Goal: Task Accomplishment & Management: Complete application form

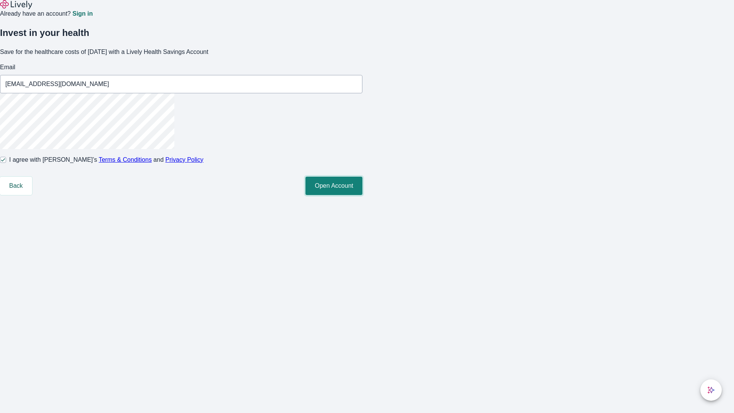
click at [363, 195] on button "Open Account" at bounding box center [334, 186] width 57 height 18
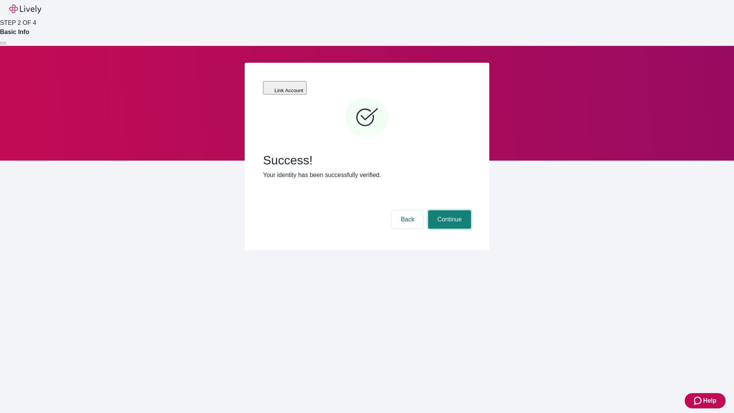
click at [449, 210] on button "Continue" at bounding box center [449, 219] width 43 height 18
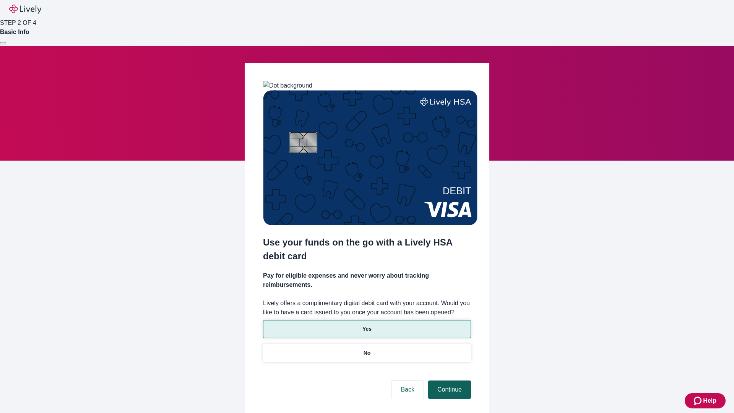
click at [367, 349] on p "No" at bounding box center [367, 353] width 7 height 8
click at [449, 381] on button "Continue" at bounding box center [449, 390] width 43 height 18
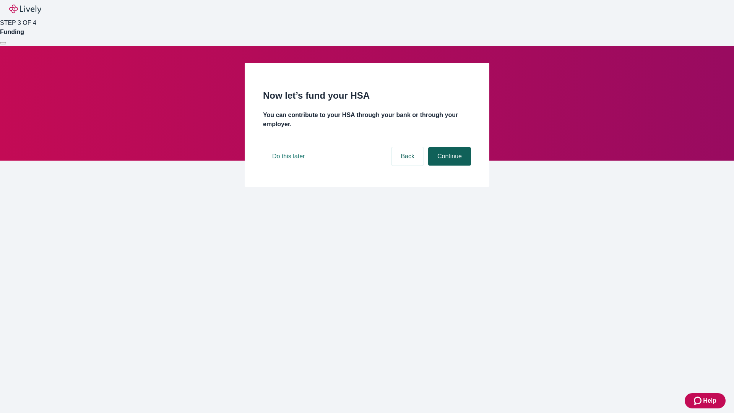
click at [449, 166] on button "Continue" at bounding box center [449, 156] width 43 height 18
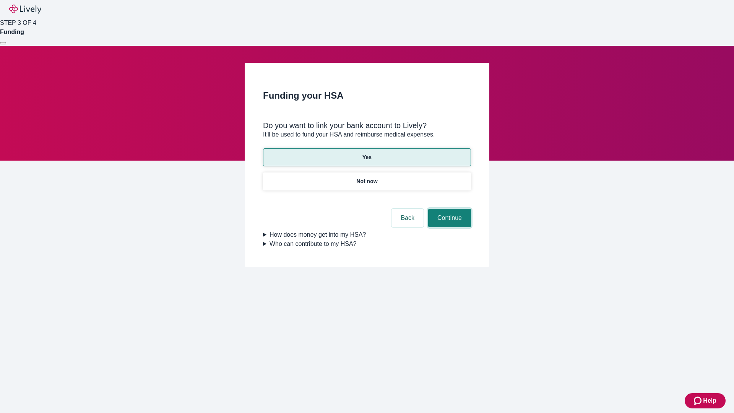
click at [449, 209] on button "Continue" at bounding box center [449, 218] width 43 height 18
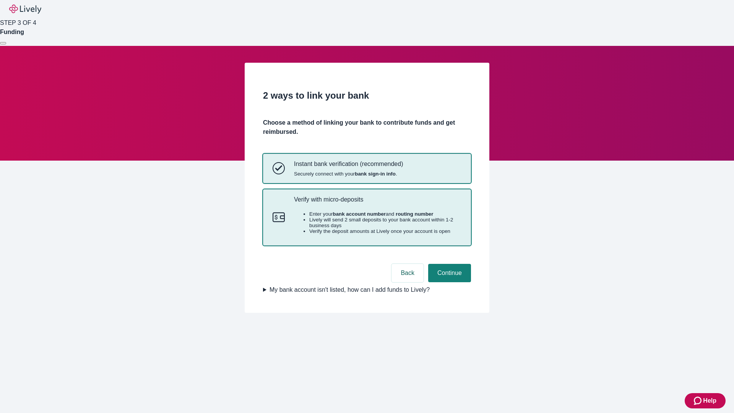
click at [377, 203] on p "Verify with micro-deposits" at bounding box center [378, 199] width 168 height 7
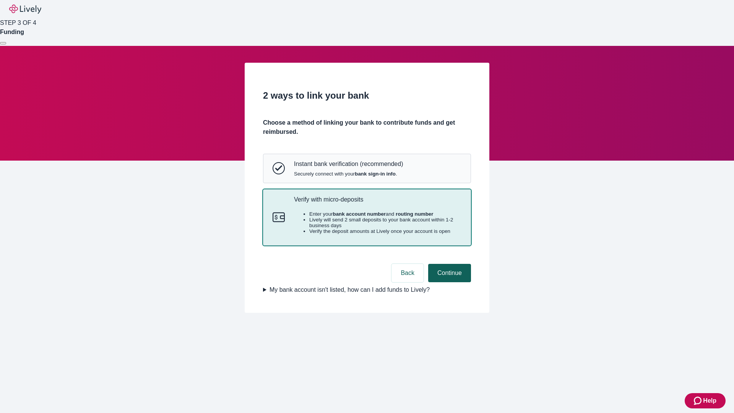
click at [449, 282] on button "Continue" at bounding box center [449, 273] width 43 height 18
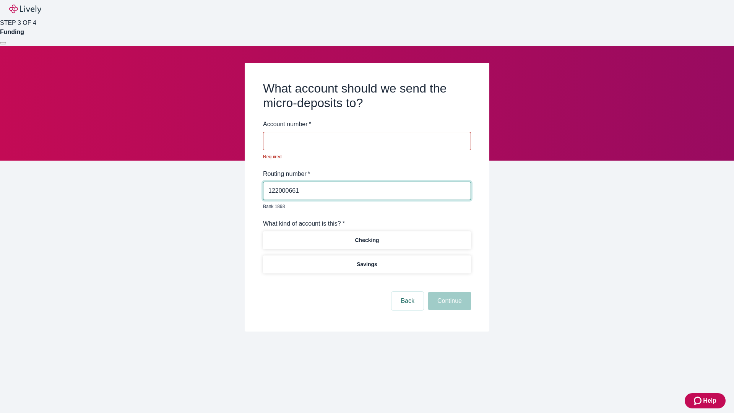
type input "122000661"
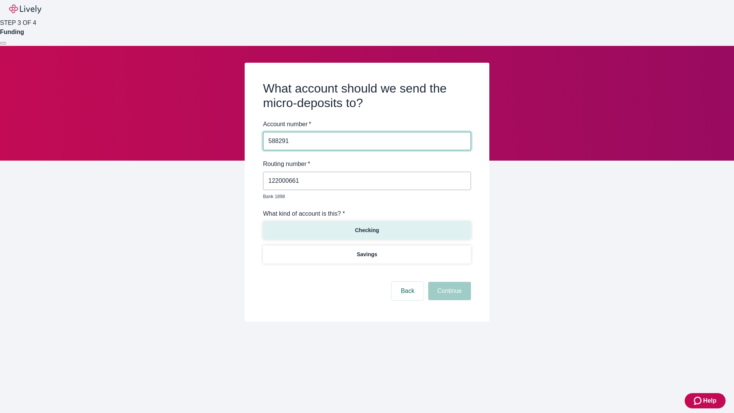
type input "588291"
click at [367, 226] on p "Checking" at bounding box center [367, 230] width 24 height 8
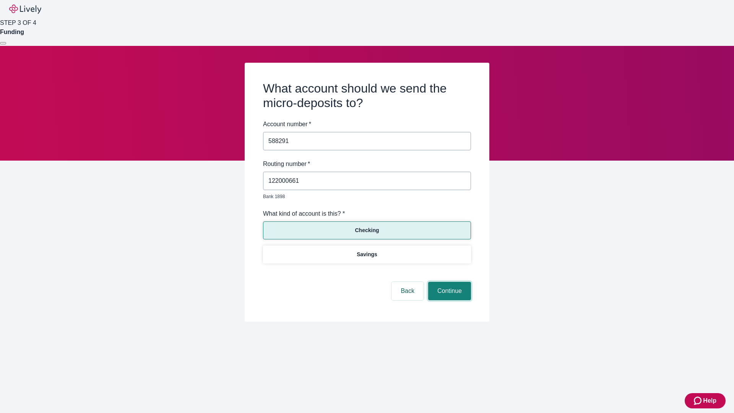
click at [449, 282] on button "Continue" at bounding box center [449, 291] width 43 height 18
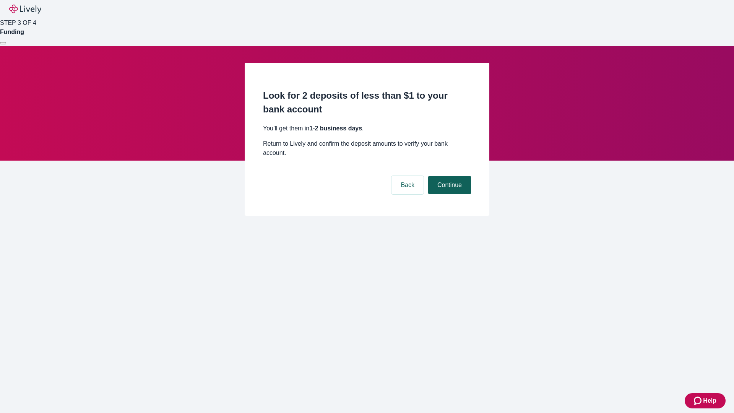
click at [449, 176] on button "Continue" at bounding box center [449, 185] width 43 height 18
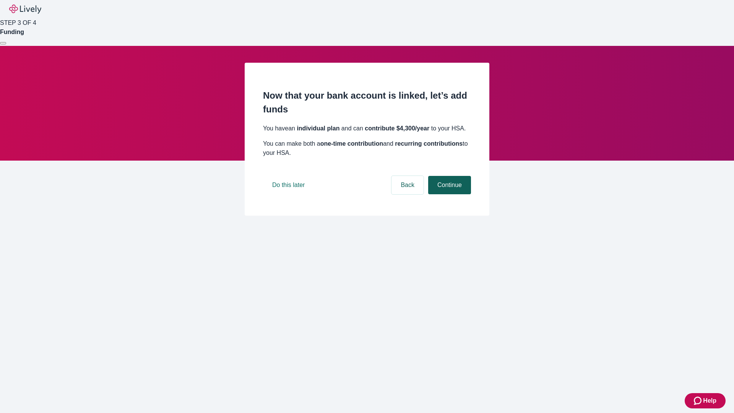
click at [449, 194] on button "Continue" at bounding box center [449, 185] width 43 height 18
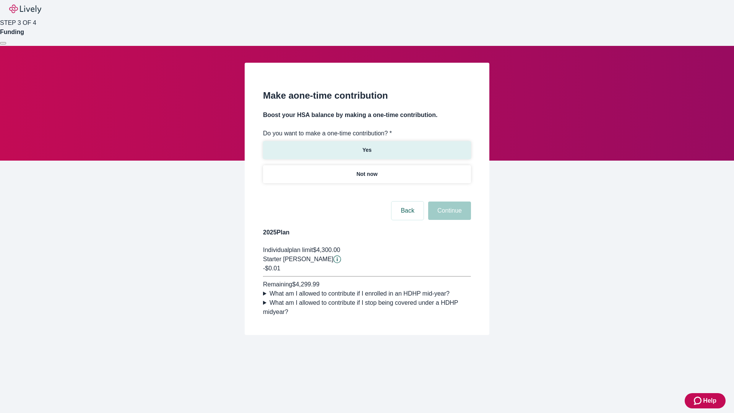
click at [367, 146] on p "Yes" at bounding box center [367, 150] width 9 height 8
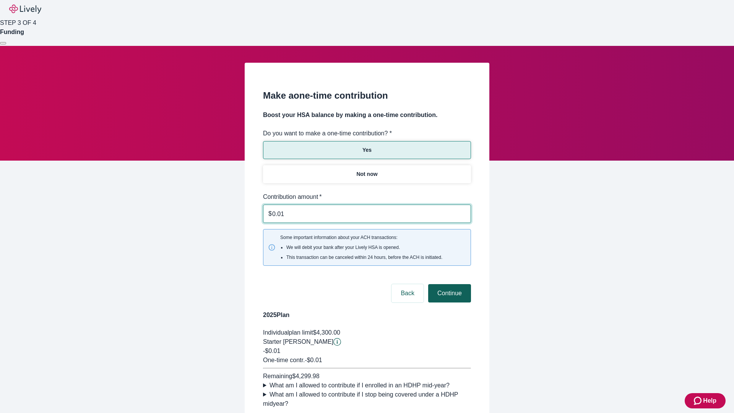
type input "0.01"
click at [449, 284] on button "Continue" at bounding box center [449, 293] width 43 height 18
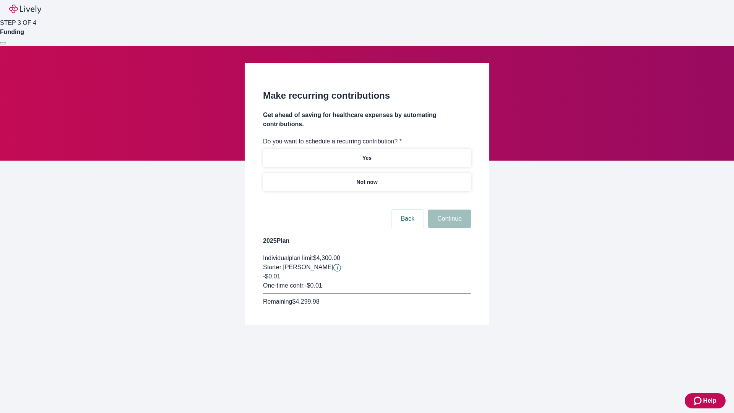
click at [367, 178] on p "Not now" at bounding box center [366, 182] width 21 height 8
click at [449, 210] on button "Continue" at bounding box center [449, 219] width 43 height 18
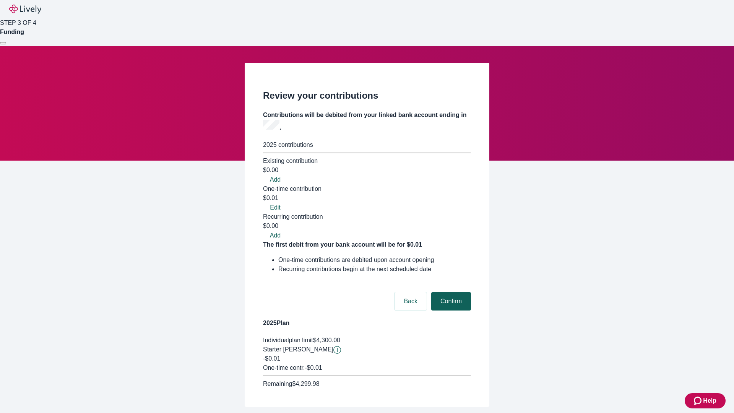
click at [450, 292] on button "Confirm" at bounding box center [451, 301] width 40 height 18
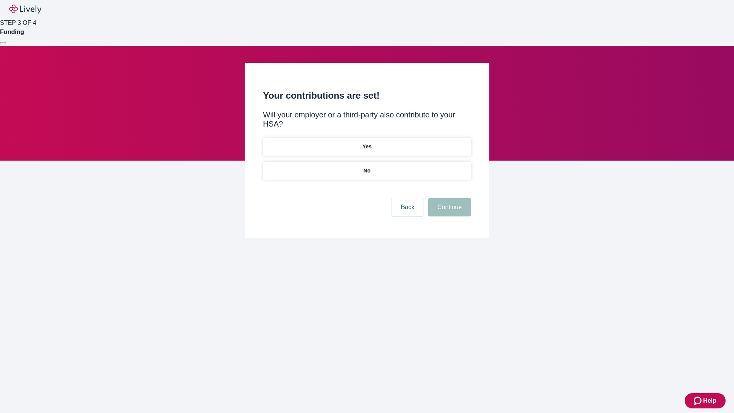
click at [367, 167] on p "No" at bounding box center [367, 171] width 7 height 8
click at [449, 198] on button "Continue" at bounding box center [449, 207] width 43 height 18
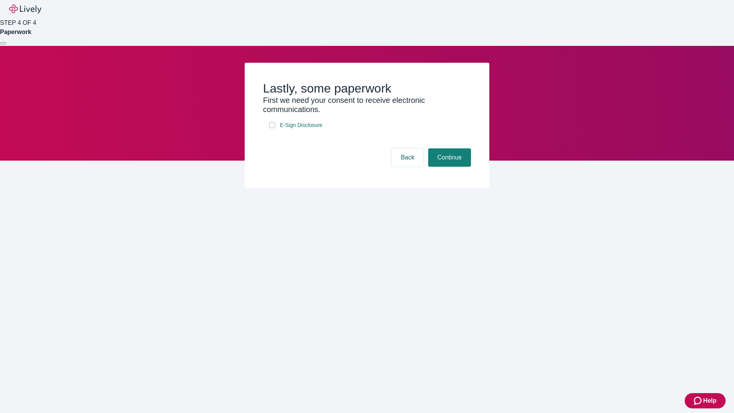
click at [272, 128] on input "E-Sign Disclosure" at bounding box center [272, 125] width 6 height 6
checkbox input "true"
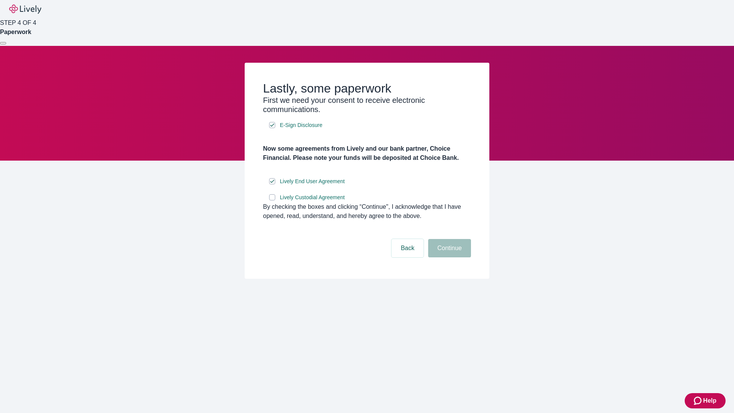
click at [272, 200] on input "Lively Custodial Agreement" at bounding box center [272, 197] width 6 height 6
checkbox input "true"
click at [449, 257] on button "Continue" at bounding box center [449, 248] width 43 height 18
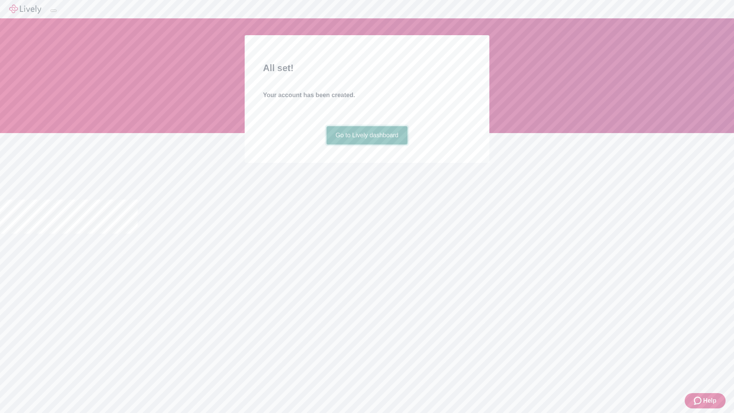
click at [367, 145] on link "Go to Lively dashboard" at bounding box center [367, 135] width 81 height 18
